Goal: Transaction & Acquisition: Purchase product/service

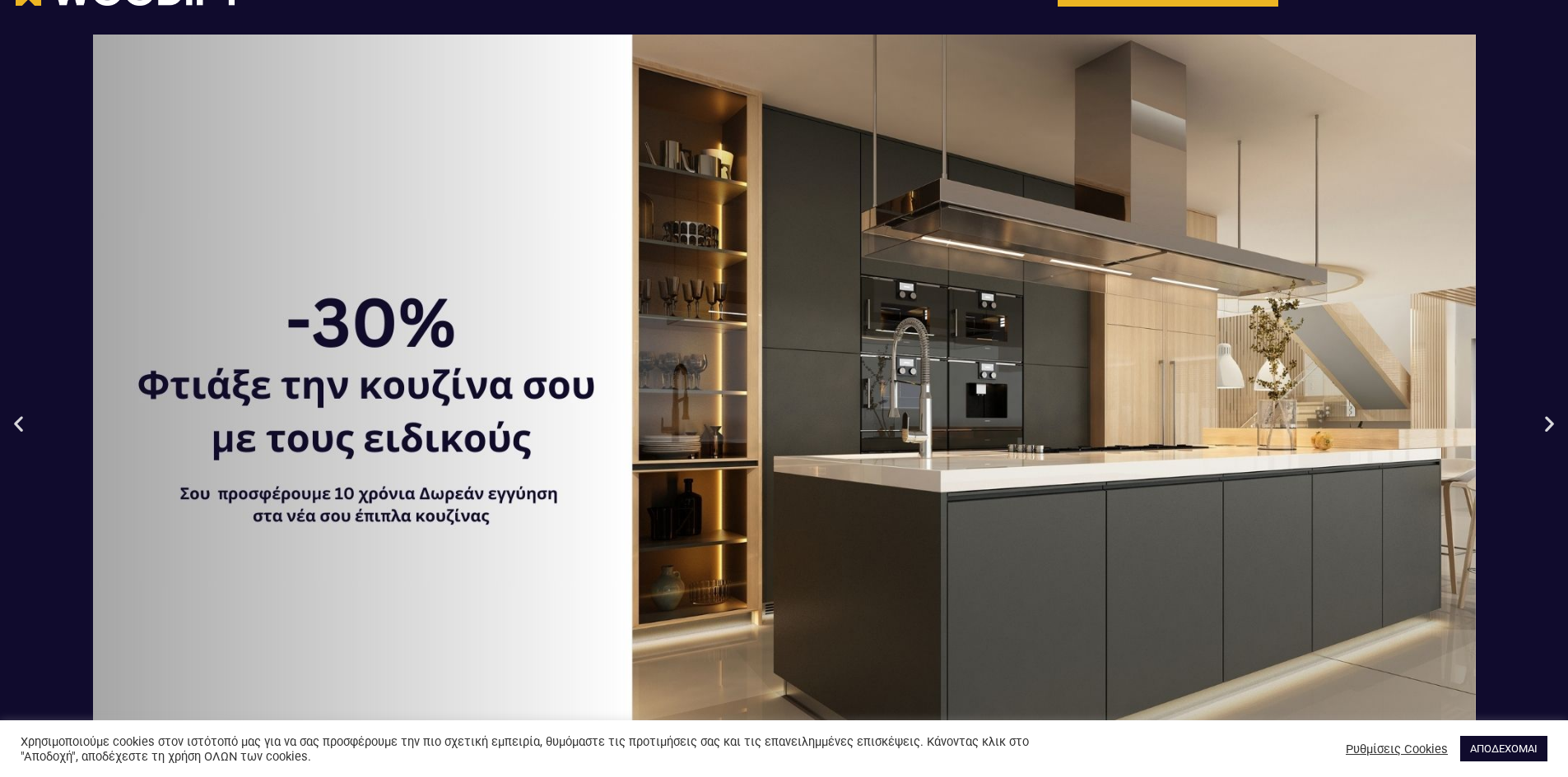
scroll to position [82, 0]
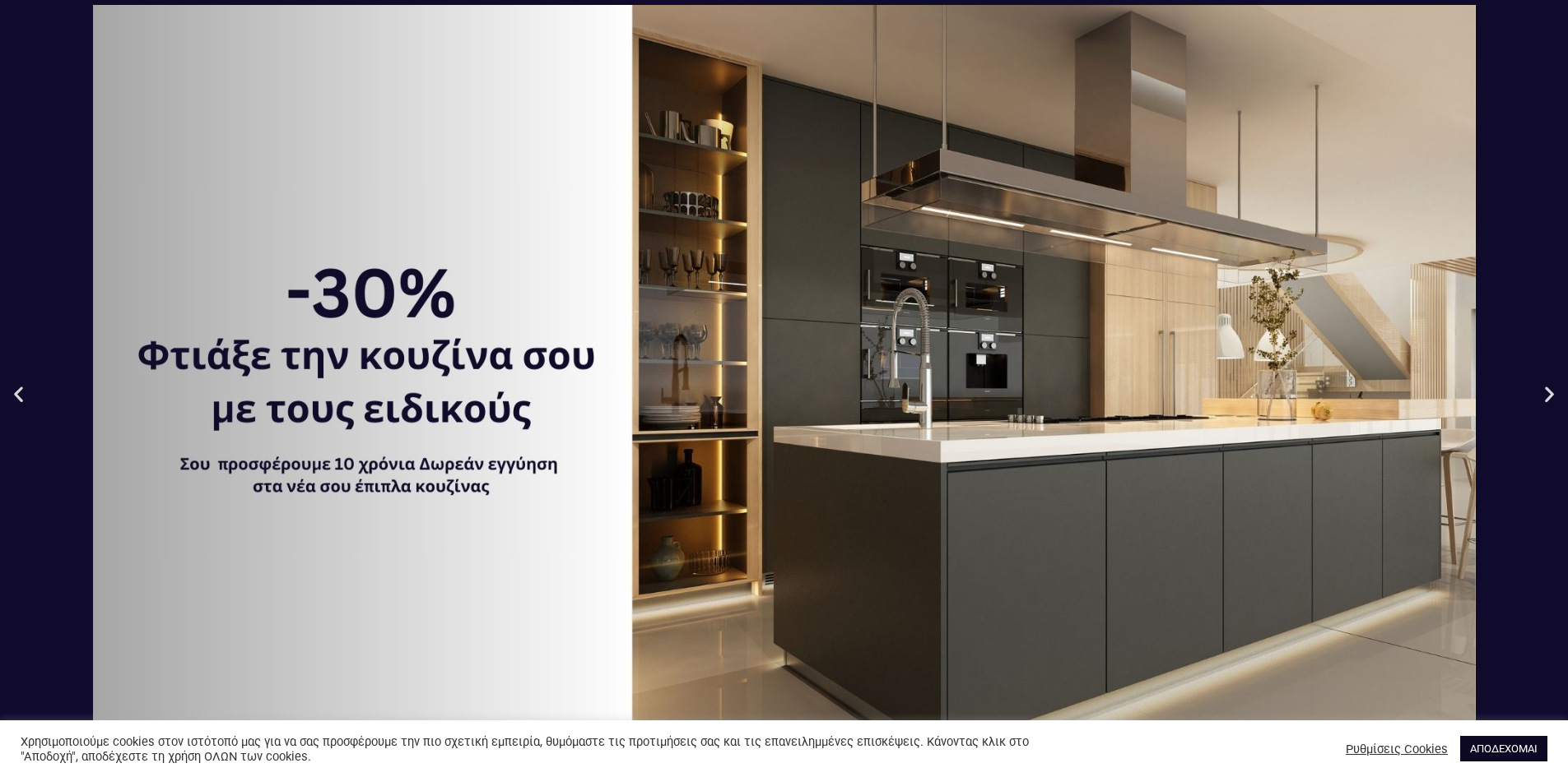
click at [1490, 747] on link "ΑΠΟΔΕΧΟΜΑΙ" at bounding box center [1503, 748] width 87 height 26
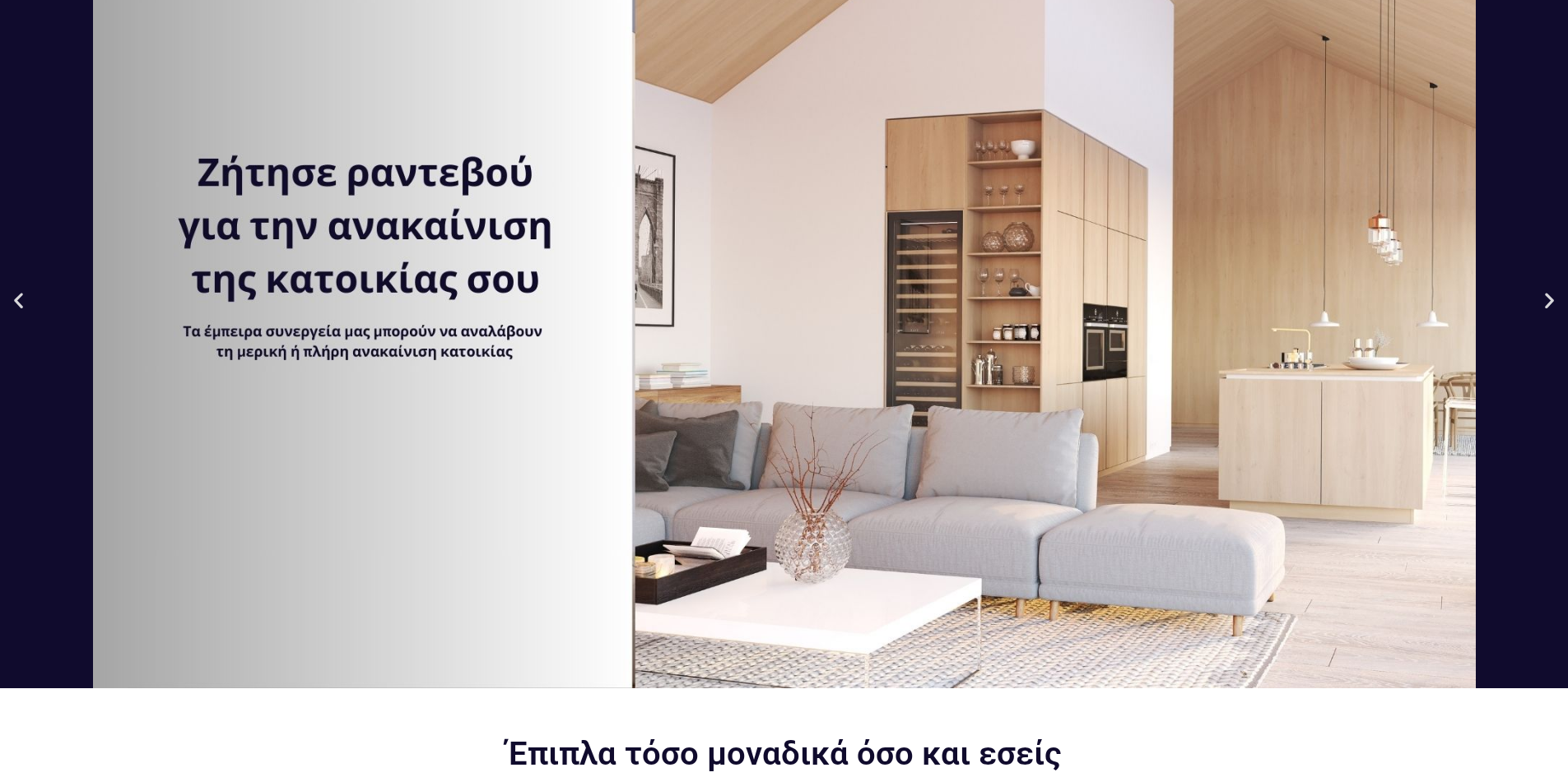
scroll to position [0, 0]
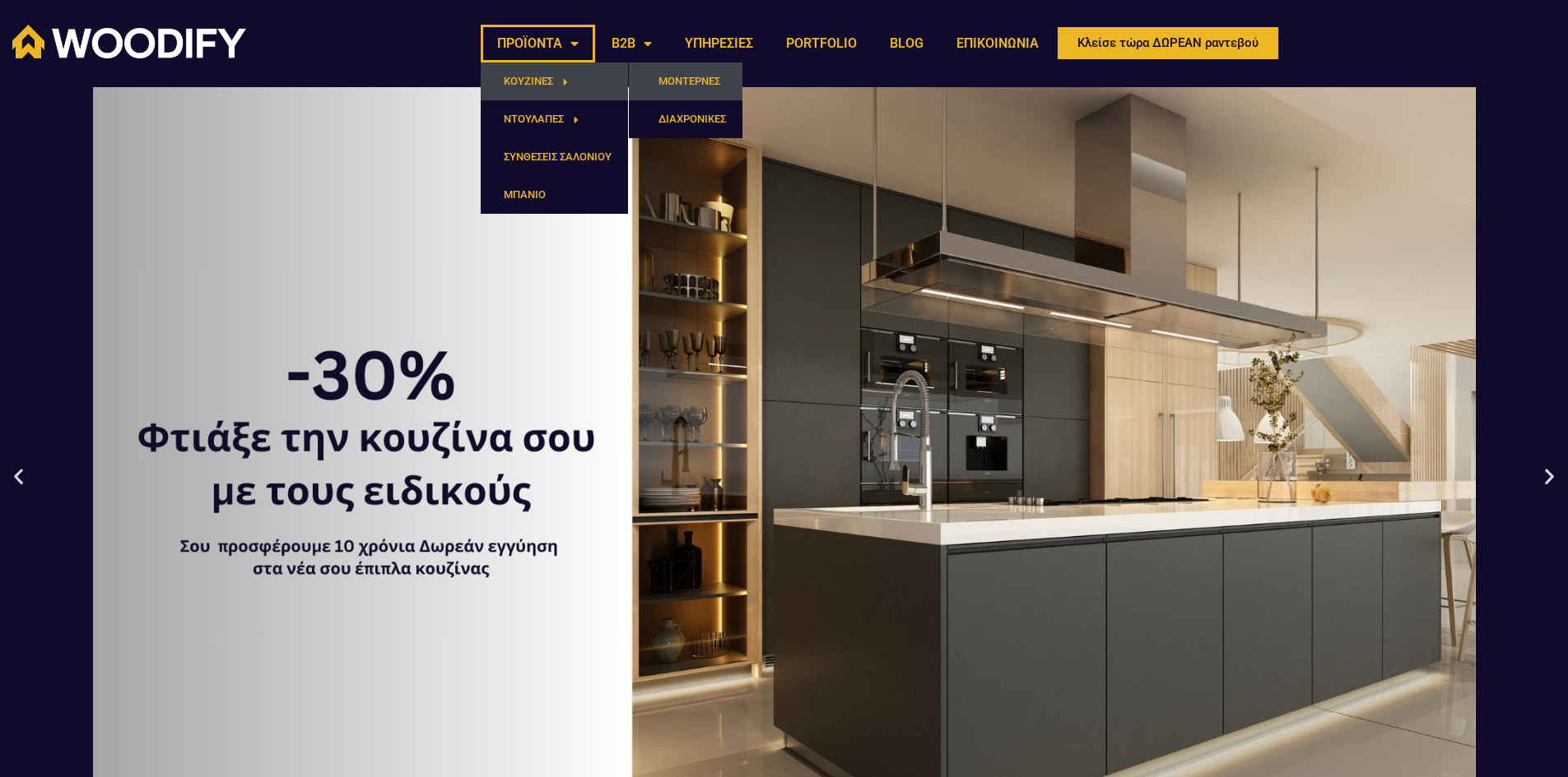
click at [696, 87] on link "ΜΟΝΤΕΡΝΕΣ" at bounding box center [685, 82] width 114 height 38
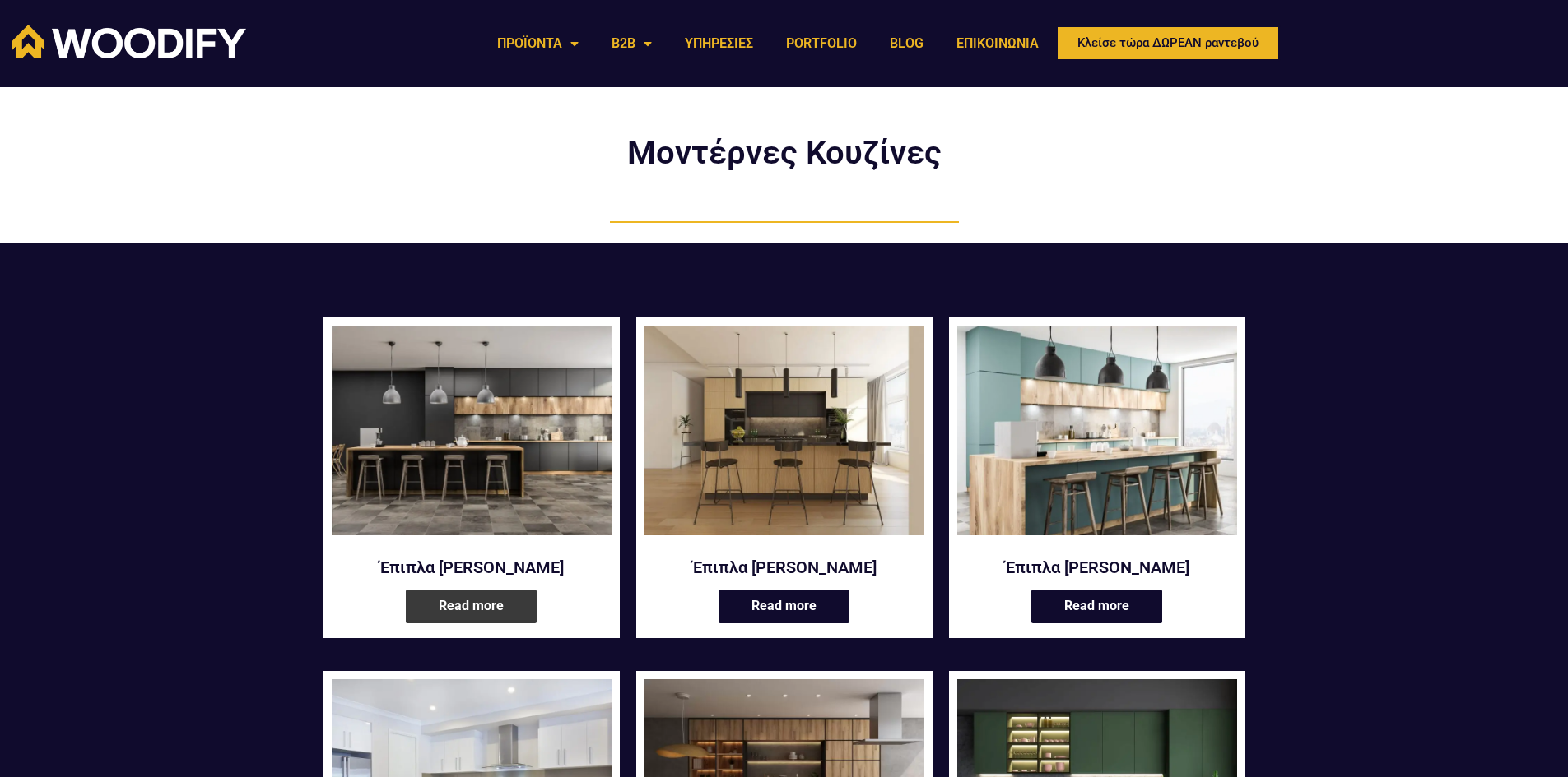
click at [467, 604] on link "Read more" at bounding box center [471, 606] width 131 height 33
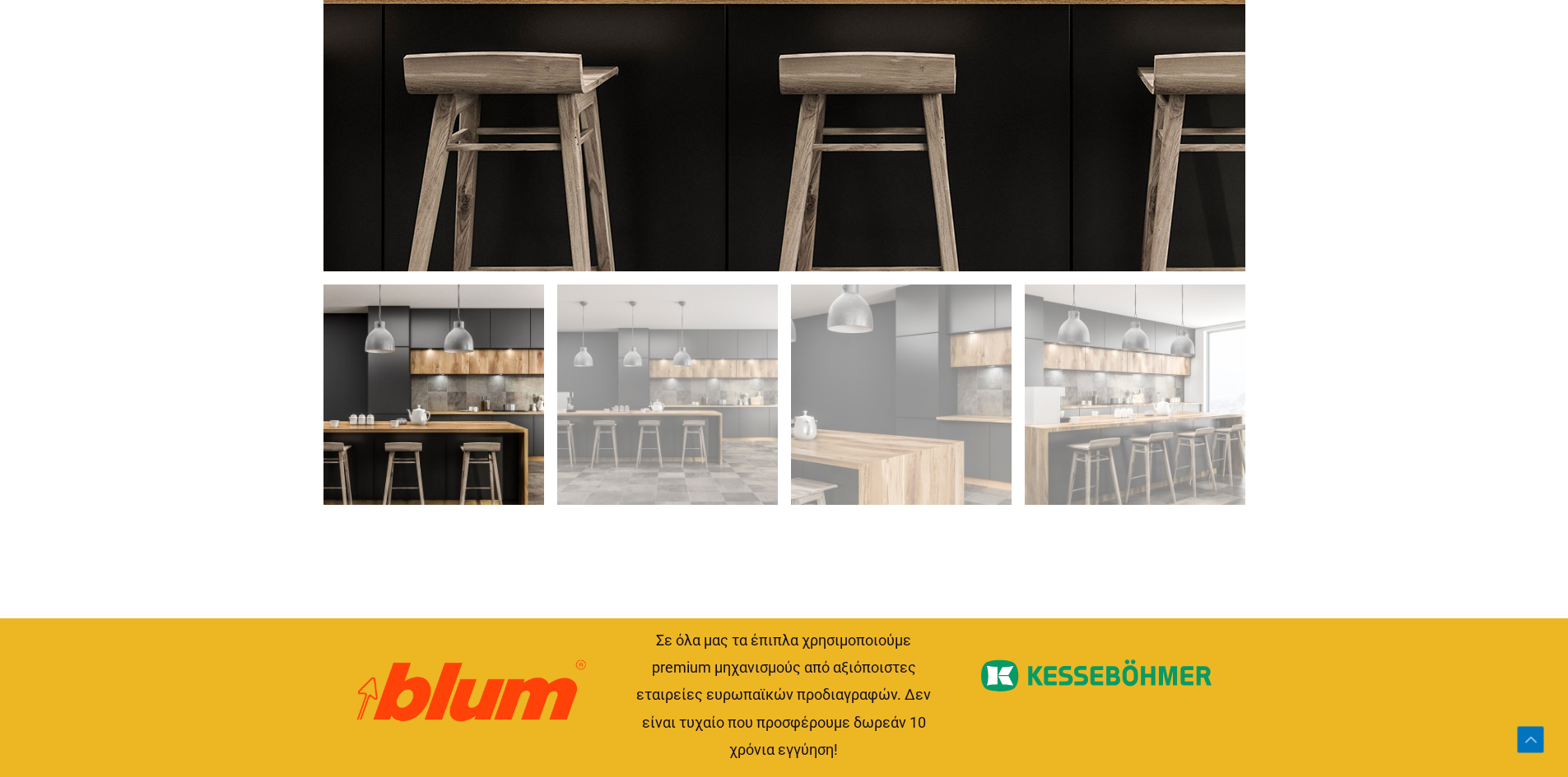
scroll to position [1234, 0]
